Goal: Task Accomplishment & Management: Manage account settings

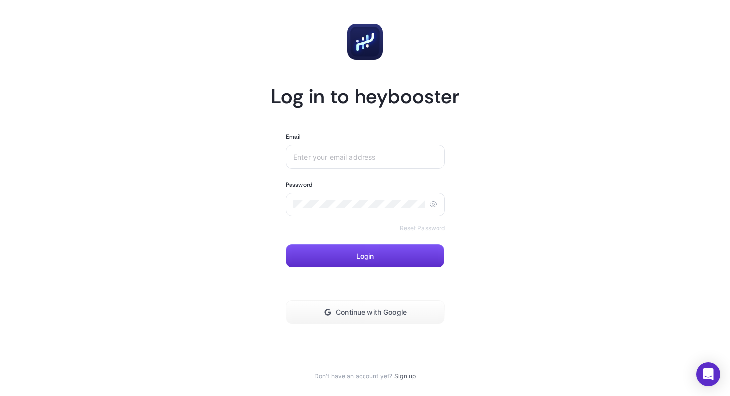
click at [328, 165] on div at bounding box center [364, 157] width 159 height 24
click at [348, 157] on input "Email" at bounding box center [364, 157] width 143 height 8
click at [383, 319] on button "Continue with Google" at bounding box center [364, 312] width 159 height 24
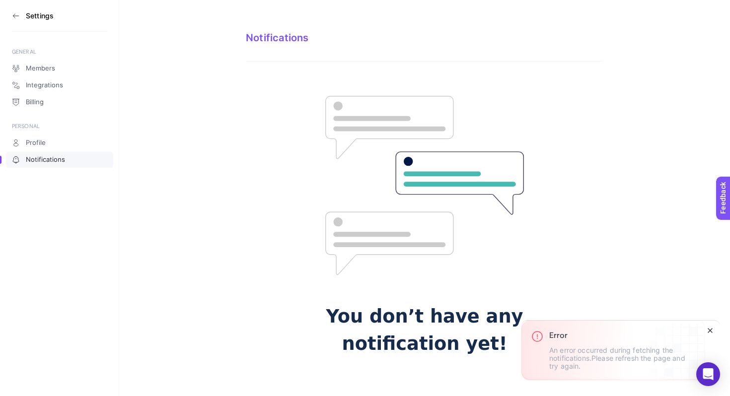
click at [710, 329] on icon "Close" at bounding box center [710, 331] width 8 height 8
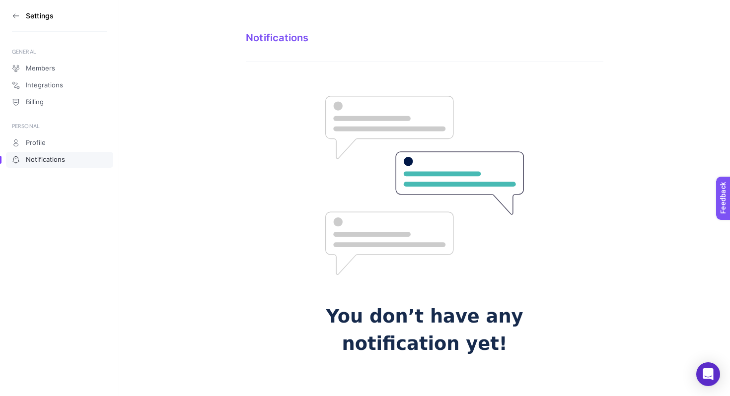
click at [16, 13] on icon at bounding box center [16, 16] width 8 height 8
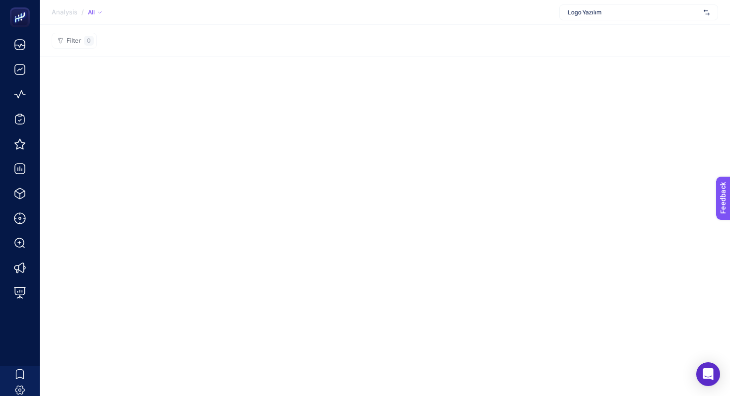
click at [633, 12] on span "Logo Yazılım" at bounding box center [633, 12] width 132 height 8
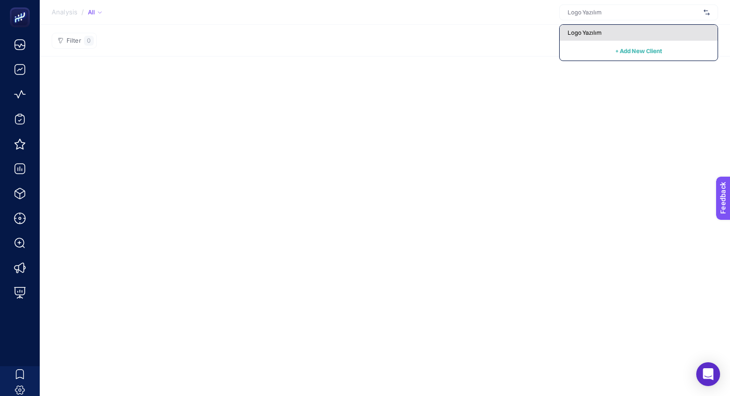
click at [582, 30] on span "Logo Yazılım" at bounding box center [584, 33] width 34 height 8
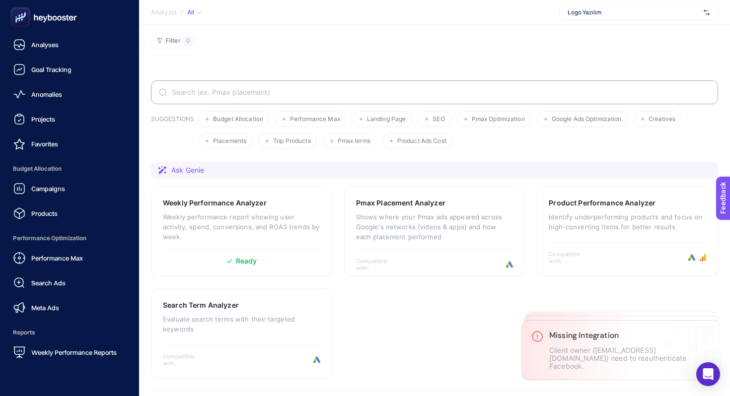
scroll to position [85, 0]
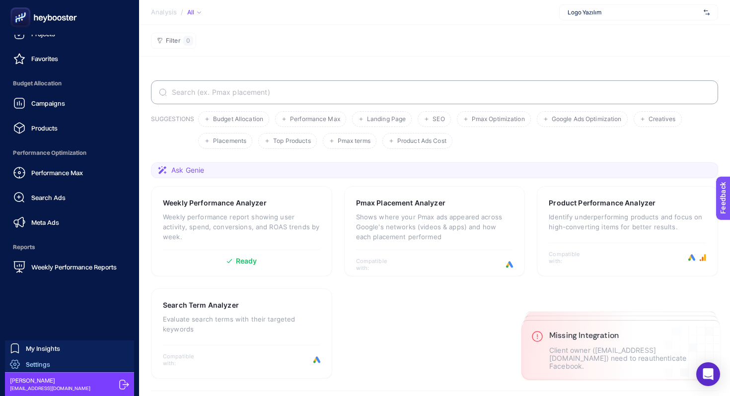
click at [49, 362] on span "Settings" at bounding box center [38, 364] width 24 height 8
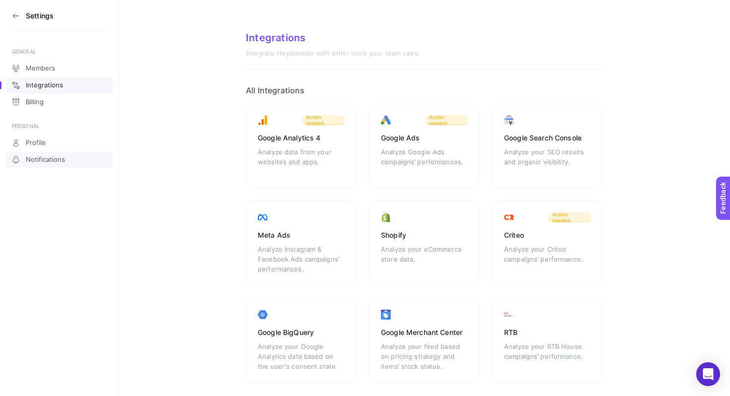
click at [63, 152] on link "Notifications" at bounding box center [59, 160] width 107 height 16
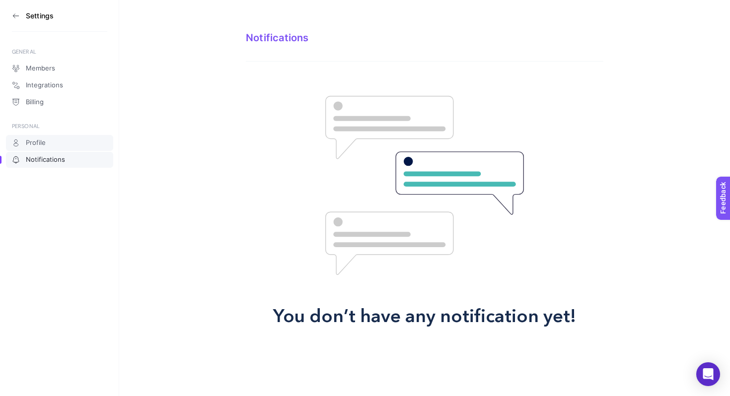
click at [45, 139] on span "Profile" at bounding box center [36, 143] width 20 height 8
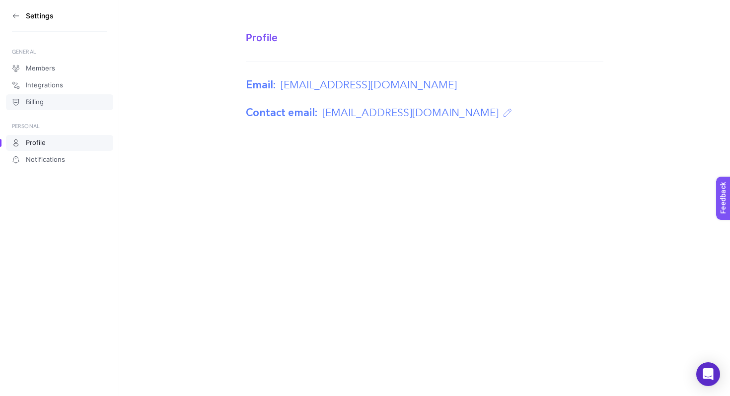
click at [68, 101] on link "Billing" at bounding box center [59, 102] width 107 height 16
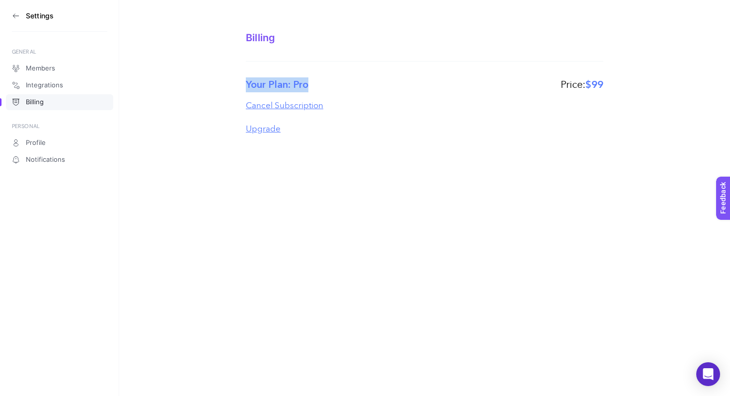
drag, startPoint x: 240, startPoint y: 86, endPoint x: 333, endPoint y: 88, distance: 93.3
click at [333, 88] on section "Billing Your Plan: Pro Price: $99 Cancel Subscription Upgrade" at bounding box center [424, 73] width 610 height 146
click at [225, 73] on section "Billing Your Plan: Pro Price: $99 Cancel Subscription Upgrade" at bounding box center [424, 73] width 610 height 146
click at [652, 370] on div "Settings GENERAL Members Integrations Billing PERSONAL Profile Notifications Bi…" at bounding box center [365, 198] width 730 height 396
click at [62, 75] on link "Members" at bounding box center [59, 69] width 107 height 16
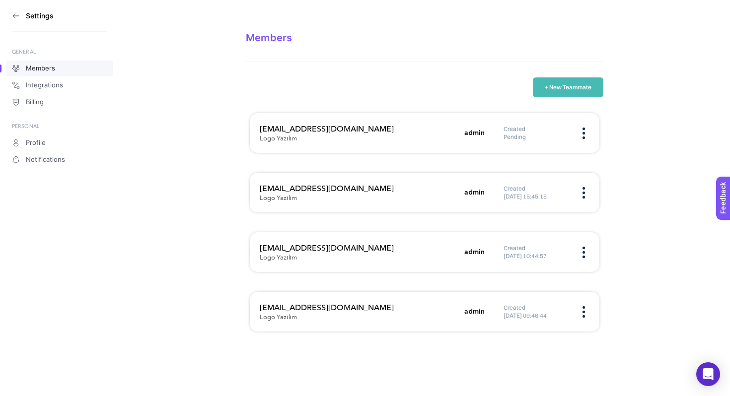
click at [587, 256] on div "Created [DATE] 10:44:57" at bounding box center [546, 252] width 86 height 16
click at [578, 256] on div "Created [DATE] 10:44:57" at bounding box center [546, 252] width 86 height 16
click at [587, 253] on figure at bounding box center [583, 252] width 11 height 2
click at [584, 253] on figure at bounding box center [583, 252] width 11 height 2
click at [584, 253] on img at bounding box center [583, 252] width 2 height 11
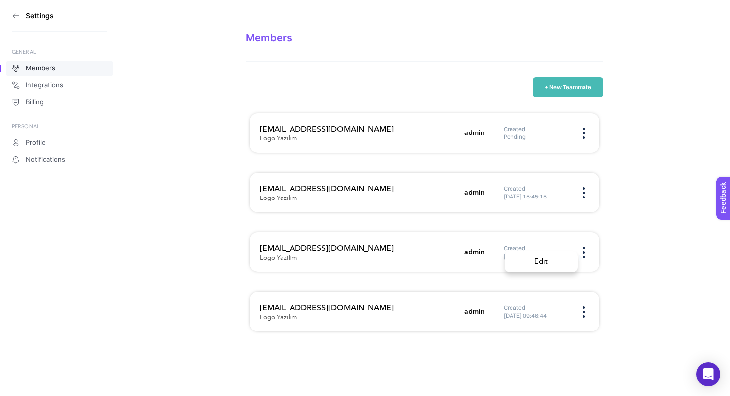
click at [550, 264] on span "Edit" at bounding box center [540, 261] width 53 height 21
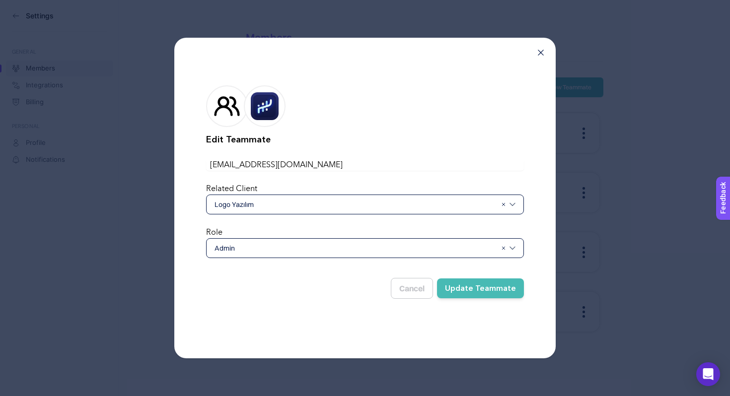
click at [542, 50] on icon at bounding box center [540, 53] width 6 height 6
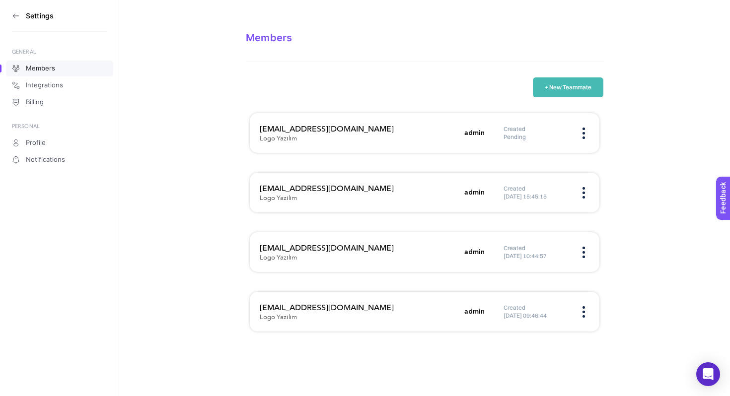
click at [388, 49] on div "Members" at bounding box center [424, 47] width 357 height 30
